Goal: Information Seeking & Learning: Check status

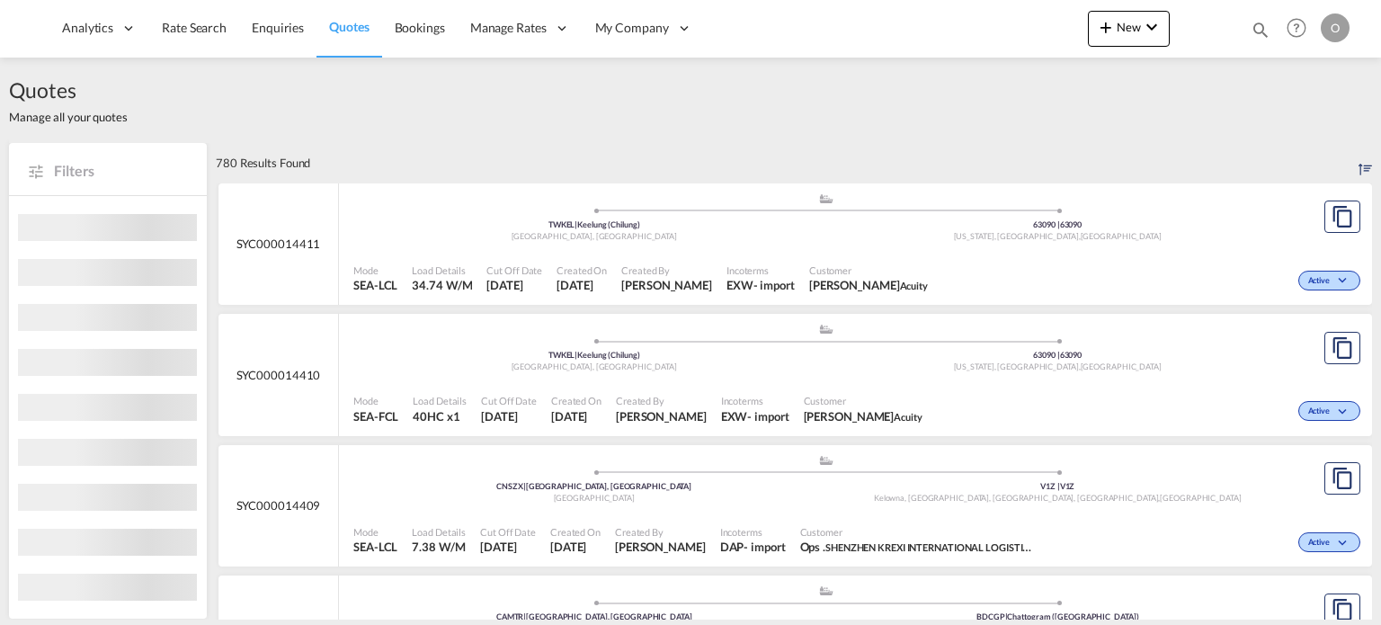
click at [1258, 23] on md-icon "icon-magnify" at bounding box center [1261, 30] width 20 height 20
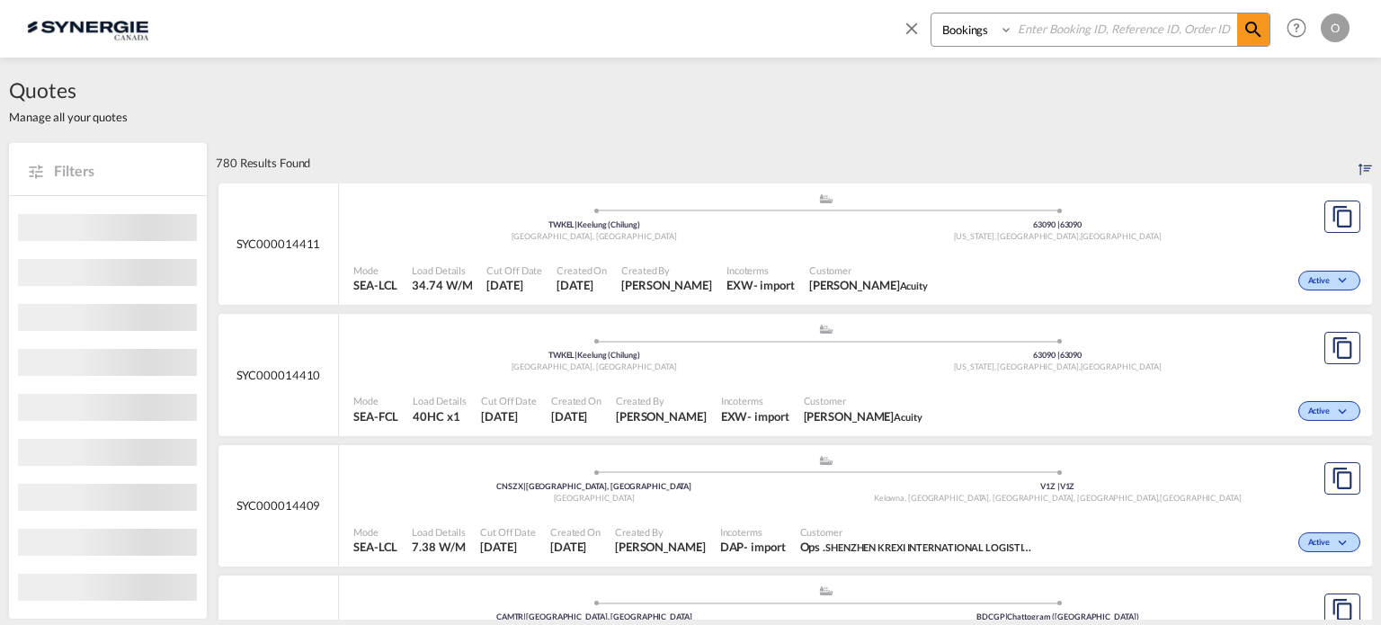
click at [956, 28] on select "Bookings Quotes Enquiries" at bounding box center [973, 29] width 85 height 32
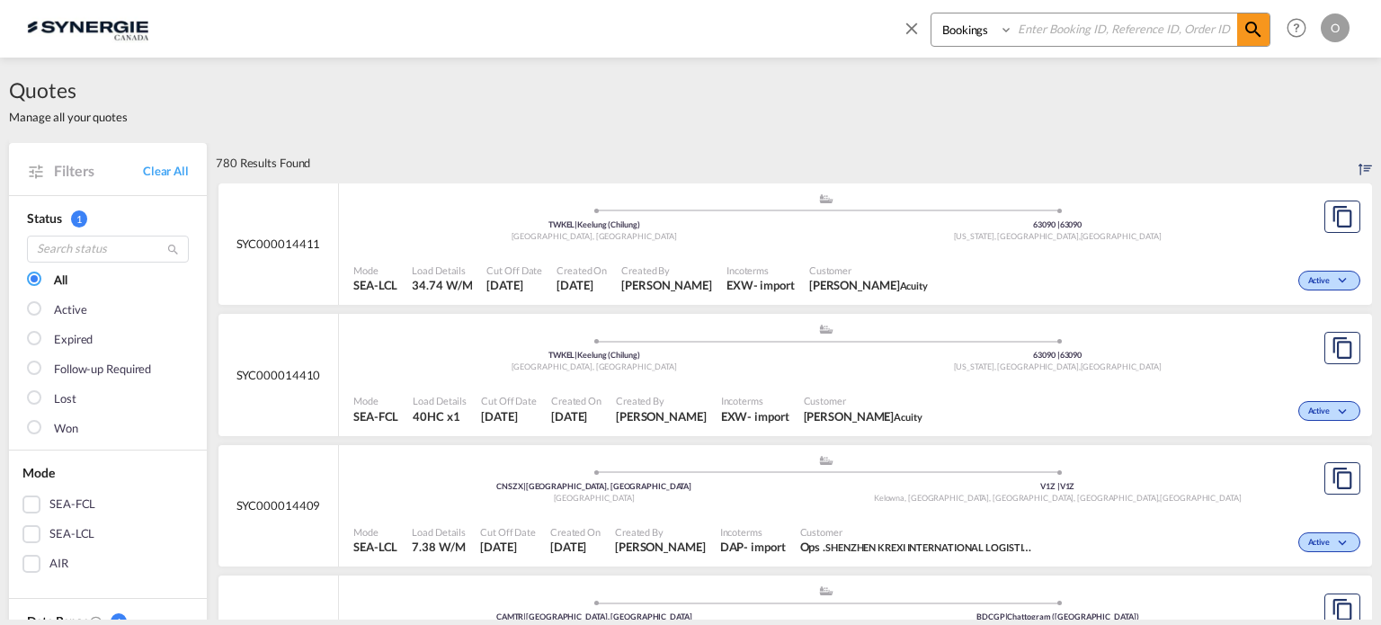
select select "Quotes"
click at [931, 13] on select "Bookings Quotes Enquiries" at bounding box center [973, 29] width 85 height 32
click at [1038, 28] on input at bounding box center [1125, 28] width 224 height 31
paste input "SYC000012883"
type input "SYC000012883"
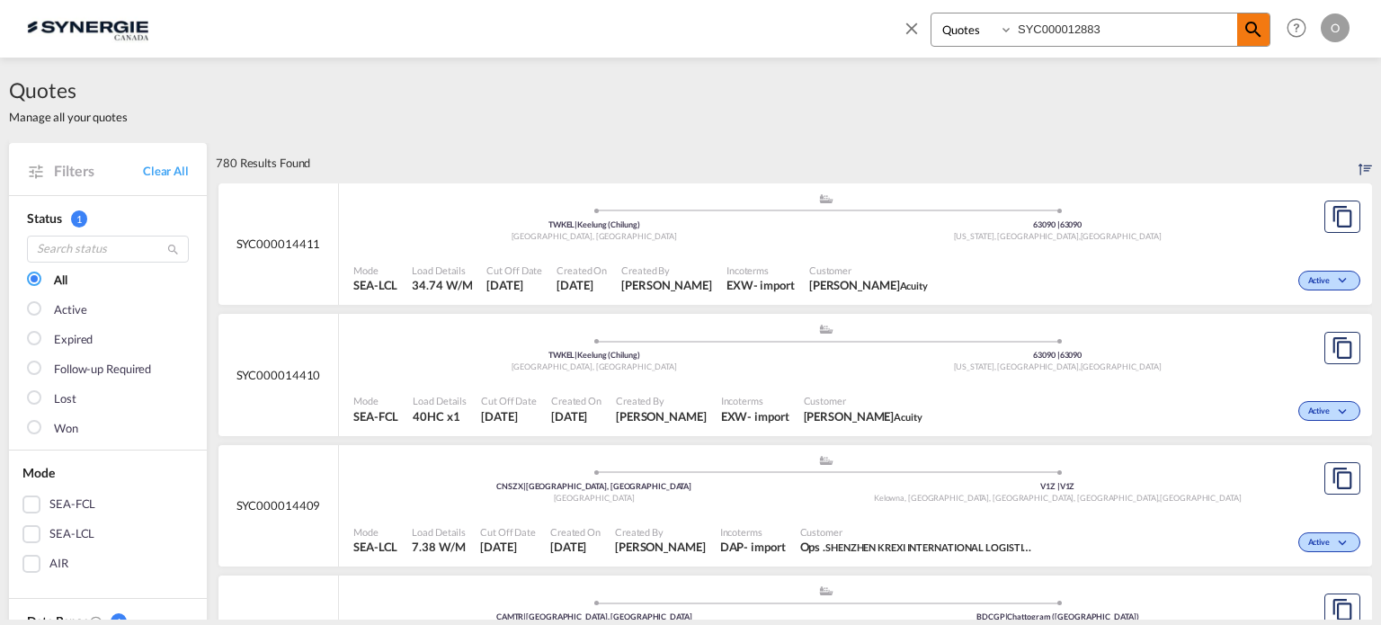
click at [1251, 31] on md-icon "icon-magnify" at bounding box center [1253, 30] width 22 height 22
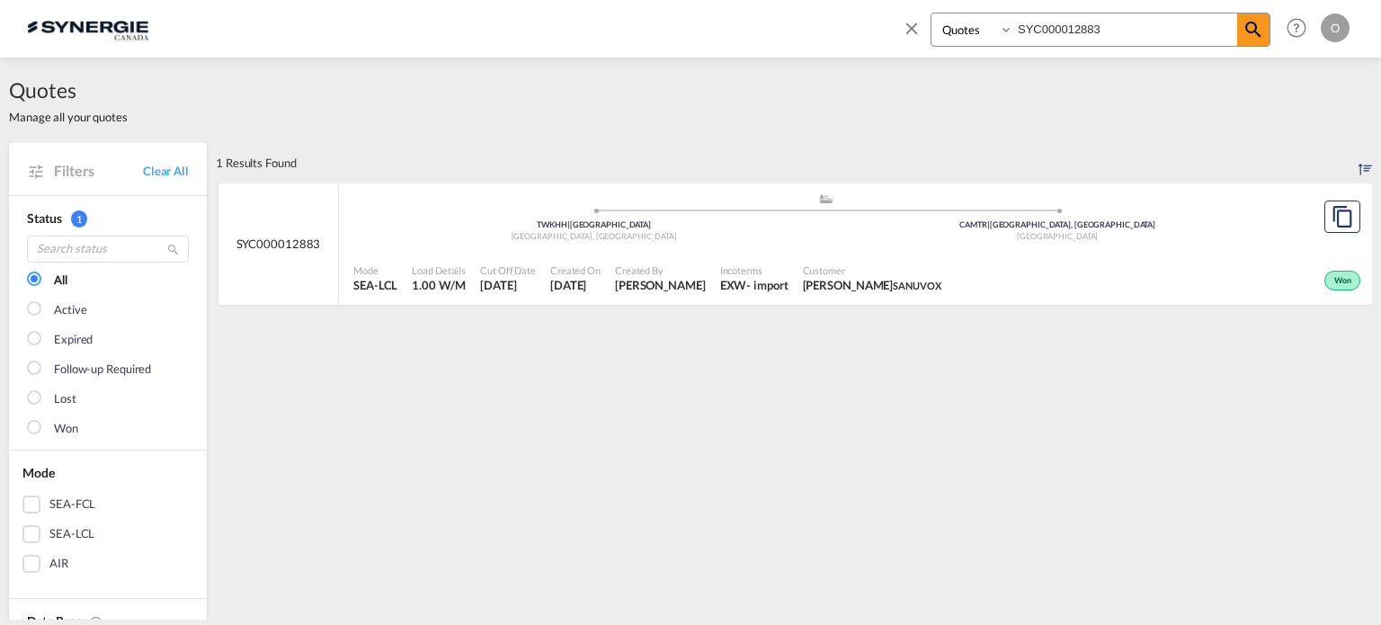
click at [591, 270] on span "Created On" at bounding box center [575, 269] width 50 height 13
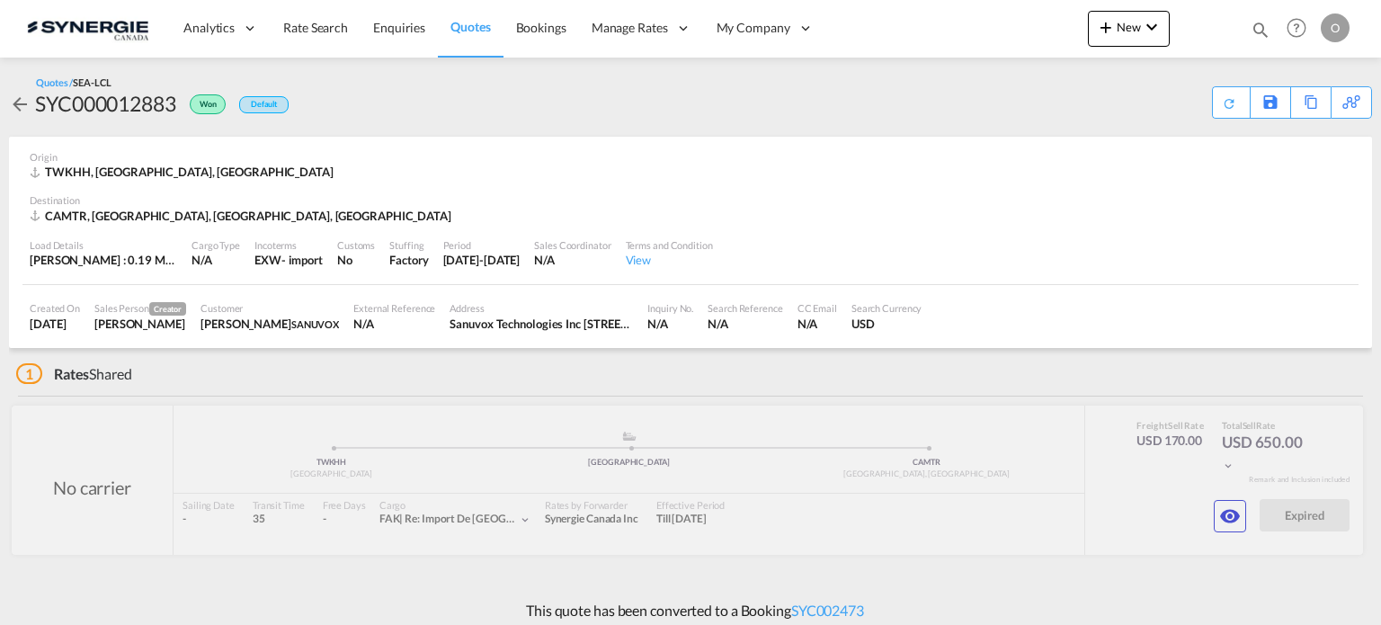
scroll to position [10, 0]
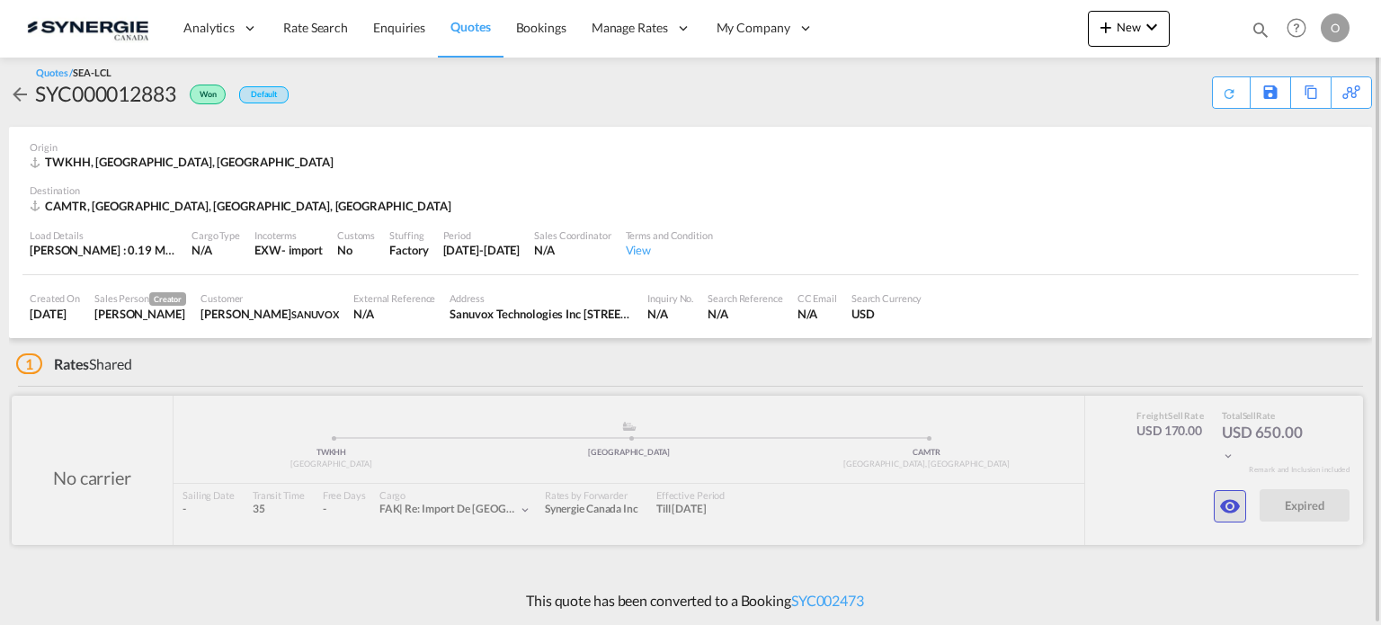
click at [1229, 506] on md-icon "icon-eye" at bounding box center [1230, 506] width 22 height 22
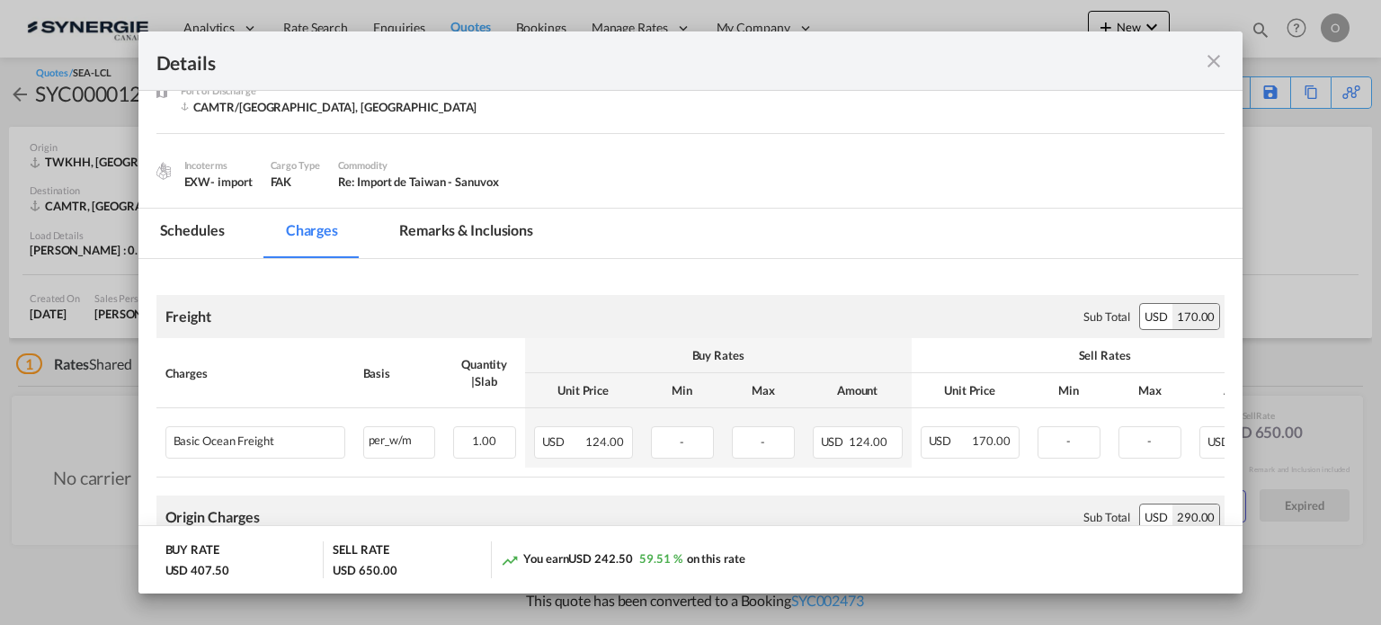
scroll to position [0, 0]
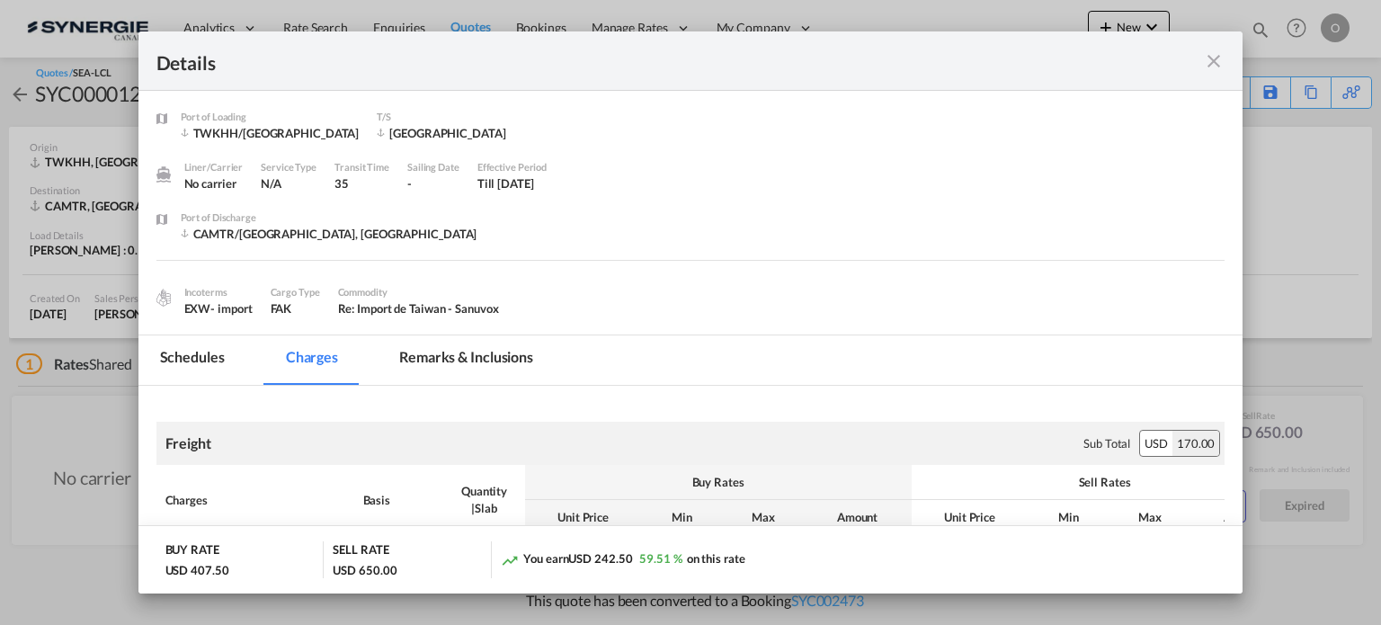
click at [1216, 57] on md-icon "icon-close fg-AAA8AD m-0 cursor" at bounding box center [1214, 61] width 22 height 22
